Goal: Information Seeking & Learning: Find specific fact

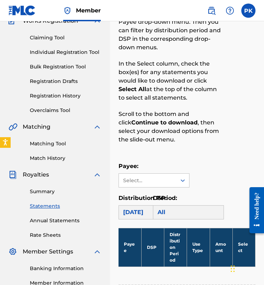
scroll to position [118, 0]
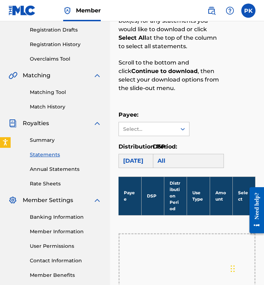
click at [62, 171] on link "Annual Statements" at bounding box center [66, 168] width 72 height 7
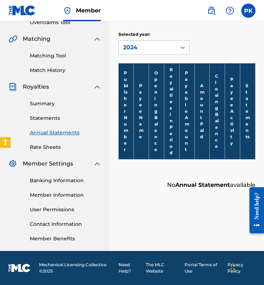
scroll to position [154, 0]
click at [53, 145] on link "Rate Sheets" at bounding box center [66, 146] width 72 height 7
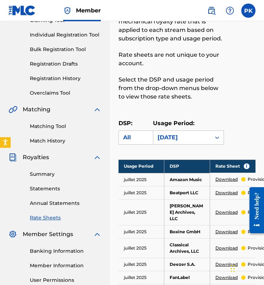
scroll to position [87, 0]
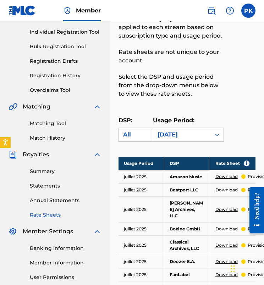
click at [37, 168] on link "Summary" at bounding box center [66, 171] width 72 height 7
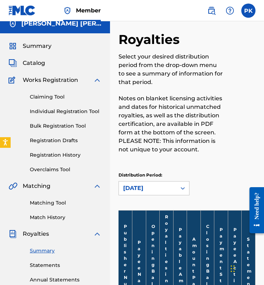
click at [155, 195] on div "[DATE]" at bounding box center [153, 188] width 71 height 14
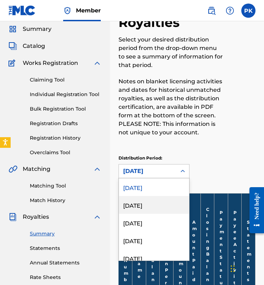
click at [153, 211] on div "[DATE]" at bounding box center [154, 205] width 70 height 18
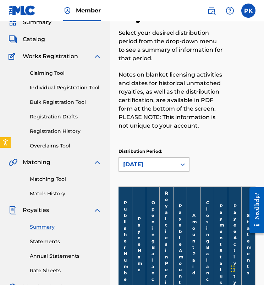
scroll to position [4, 0]
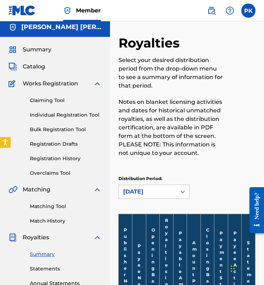
click at [51, 99] on link "Claiming Tool" at bounding box center [66, 100] width 72 height 7
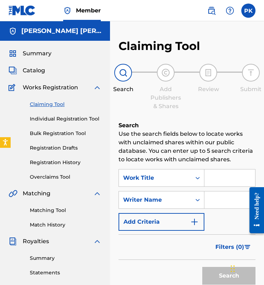
click at [36, 72] on span "Catalog" at bounding box center [34, 70] width 22 height 9
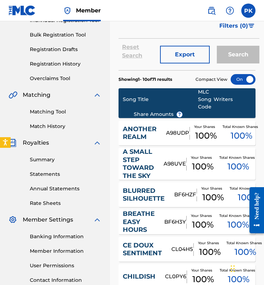
scroll to position [131, 0]
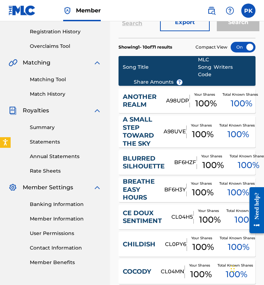
click at [160, 136] on div "A SMALL STEP TOWARD THE SKY" at bounding box center [143, 131] width 41 height 32
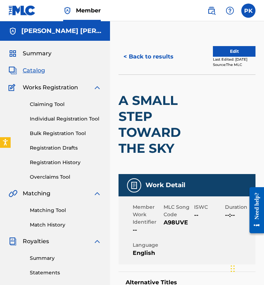
click at [214, 12] on img at bounding box center [211, 10] width 9 height 9
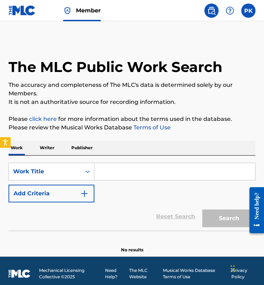
click at [112, 169] on input "Search Form" at bounding box center [174, 171] width 160 height 17
click at [44, 149] on p "Writer" at bounding box center [47, 147] width 19 height 15
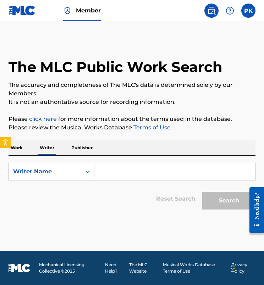
click at [133, 171] on input "Search Form" at bounding box center [174, 171] width 160 height 17
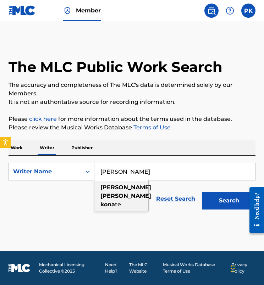
drag, startPoint x: 133, startPoint y: 171, endPoint x: 107, endPoint y: 187, distance: 31.3
click at [107, 187] on strong "[PERSON_NAME]" at bounding box center [125, 187] width 51 height 7
type input "[PERSON_NAME] [PERSON_NAME]"
click at [113, 192] on div "[PERSON_NAME] [PERSON_NAME]" at bounding box center [121, 196] width 54 height 30
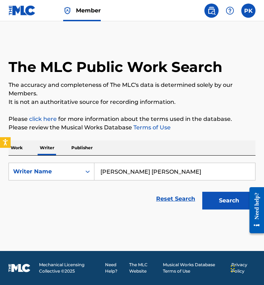
click at [228, 200] on button "Search" at bounding box center [228, 201] width 53 height 18
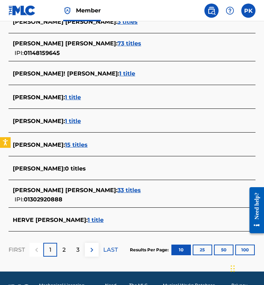
scroll to position [238, 0]
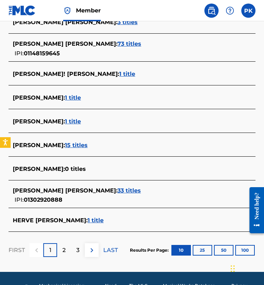
click at [117, 189] on span "33 titles" at bounding box center [128, 190] width 23 height 7
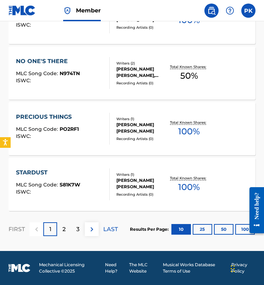
scroll to position [587, 0]
click at [242, 225] on button "100" at bounding box center [244, 229] width 19 height 11
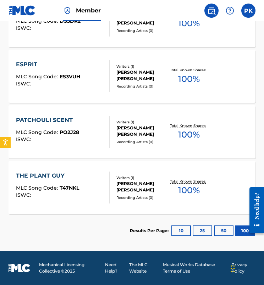
scroll to position [1863, 0]
click at [142, 180] on div "Writers ( 1 )" at bounding box center [142, 177] width 52 height 5
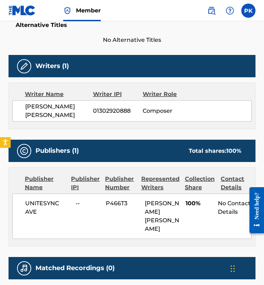
scroll to position [192, 0]
